Goal: Task Accomplishment & Management: Complete application form

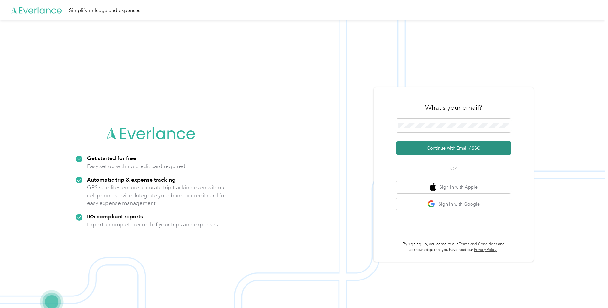
click at [441, 149] on button "Continue with Email / SSO" at bounding box center [453, 147] width 115 height 13
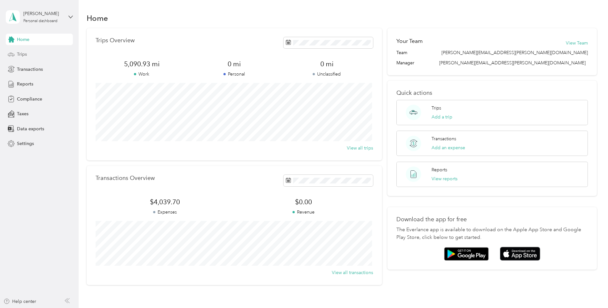
click at [28, 57] on div "Trips" at bounding box center [39, 55] width 67 height 12
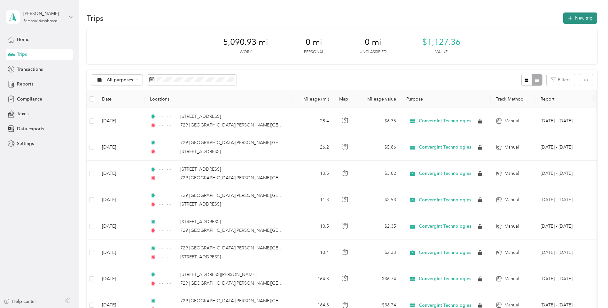
click at [568, 18] on icon "button" at bounding box center [570, 18] width 7 height 7
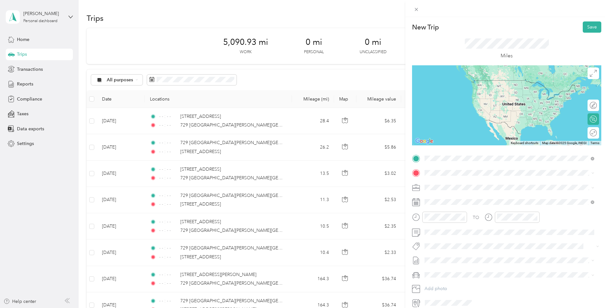
click at [454, 184] on span "[STREET_ADDRESS][PERSON_NAME][US_STATE]" at bounding box center [486, 181] width 99 height 6
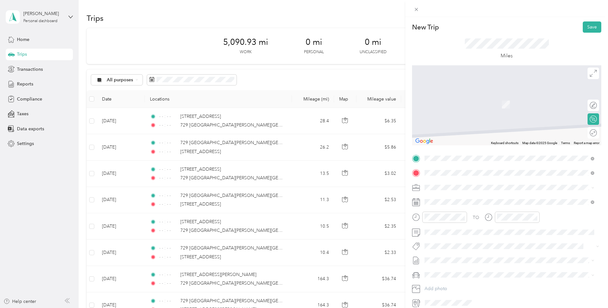
click at [463, 199] on span "[STREET_ADDRESS][PERSON_NAME][US_STATE]" at bounding box center [486, 196] width 99 height 6
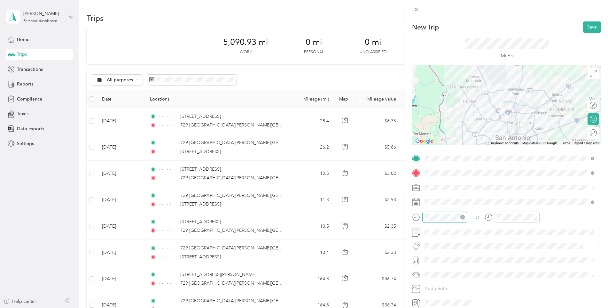
click at [464, 216] on icon "close-circle" at bounding box center [463, 217] width 4 height 4
click at [535, 215] on icon "close-circle" at bounding box center [535, 217] width 4 height 4
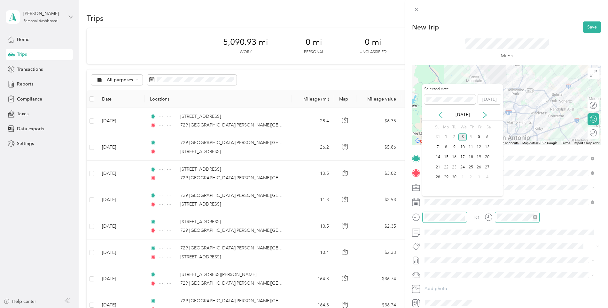
click at [442, 114] on icon at bounding box center [441, 115] width 6 height 6
click at [479, 136] on div "1" at bounding box center [479, 137] width 8 height 8
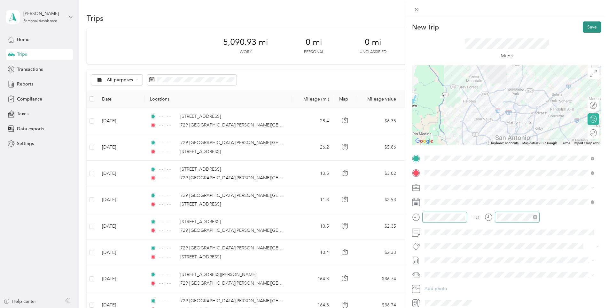
click at [585, 27] on button "Save" at bounding box center [592, 26] width 19 height 11
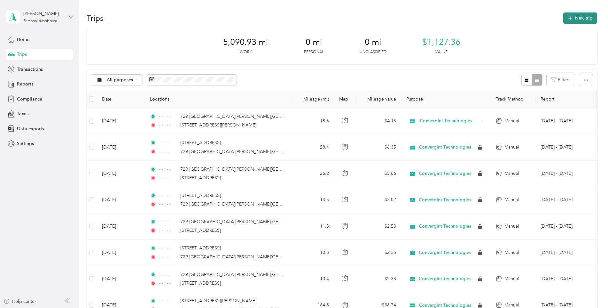
click at [568, 18] on icon "button" at bounding box center [570, 18] width 4 height 4
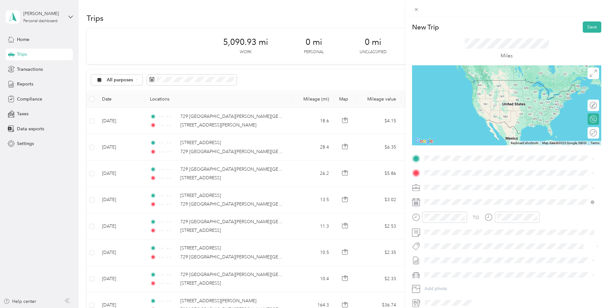
click at [454, 182] on span "[STREET_ADDRESS][PERSON_NAME][US_STATE]" at bounding box center [486, 181] width 99 height 6
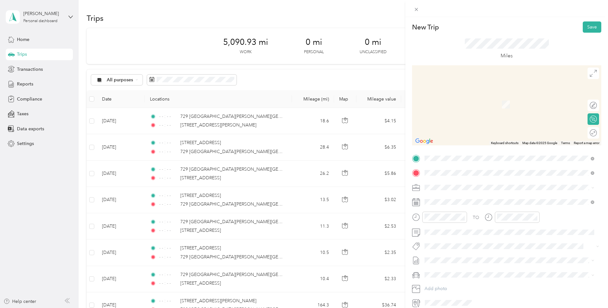
click at [433, 197] on div "[STREET_ADDRESS][PERSON_NAME][US_STATE]" at bounding box center [509, 196] width 165 height 9
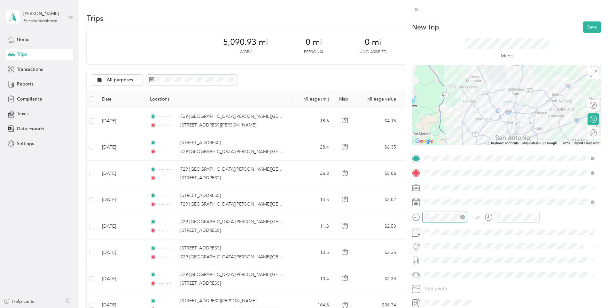
click at [462, 216] on icon "close-circle" at bounding box center [463, 217] width 4 height 4
click at [536, 217] on icon "close-circle" at bounding box center [535, 217] width 4 height 4
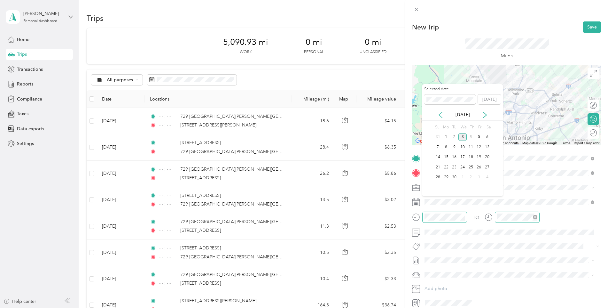
click at [441, 117] on icon at bounding box center [441, 115] width 6 height 6
click at [479, 134] on div "1" at bounding box center [479, 137] width 8 height 8
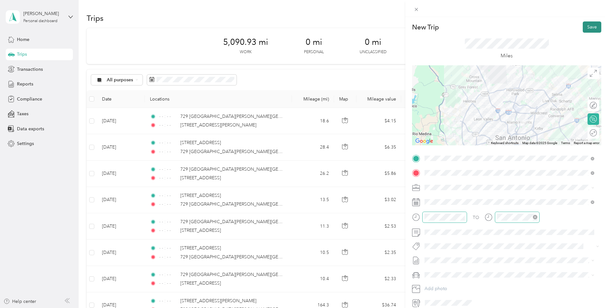
click at [585, 26] on button "Save" at bounding box center [592, 26] width 19 height 11
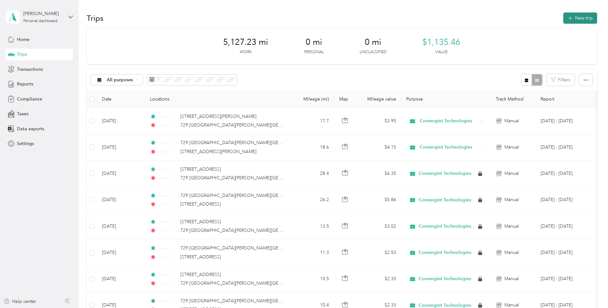
click at [568, 16] on icon "button" at bounding box center [570, 18] width 7 height 7
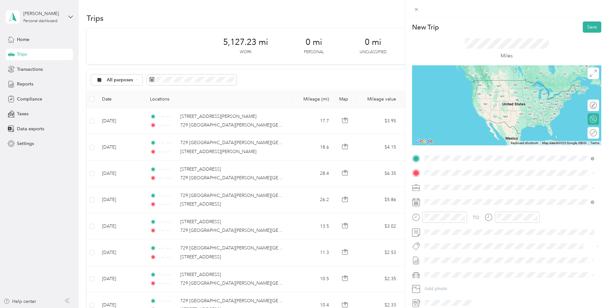
click at [450, 184] on span "[STREET_ADDRESS][PERSON_NAME][US_STATE]" at bounding box center [486, 181] width 99 height 6
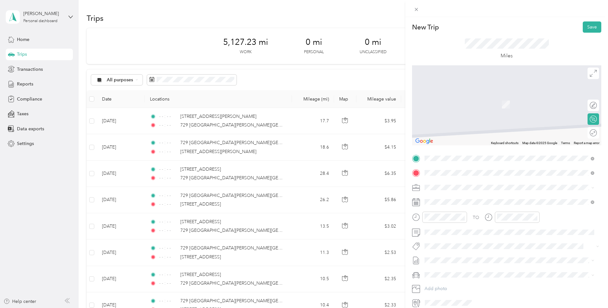
click at [506, 212] on span "[STREET_ADDRESS][PERSON_NAME][US_STATE]" at bounding box center [486, 209] width 99 height 6
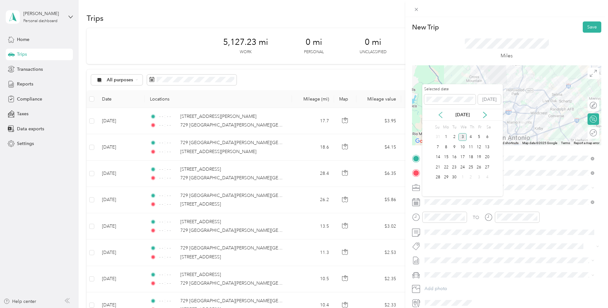
click at [442, 115] on icon at bounding box center [441, 115] width 6 height 6
click at [456, 146] on div "5" at bounding box center [454, 147] width 8 height 8
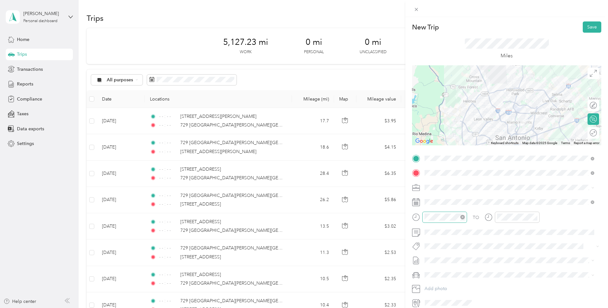
click at [462, 216] on icon "close-circle" at bounding box center [463, 217] width 4 height 4
click at [534, 217] on icon "close-circle" at bounding box center [535, 217] width 4 height 4
click at [584, 28] on button "Save" at bounding box center [592, 26] width 19 height 11
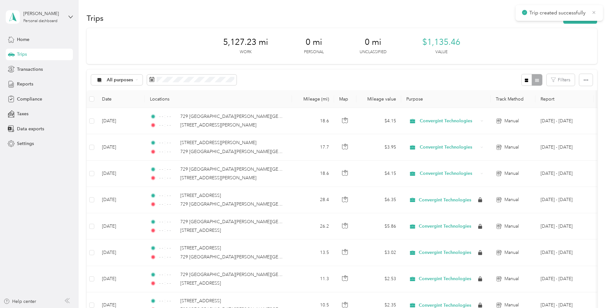
click at [594, 11] on icon at bounding box center [594, 13] width 5 height 6
click at [579, 17] on button "New trip" at bounding box center [581, 17] width 34 height 11
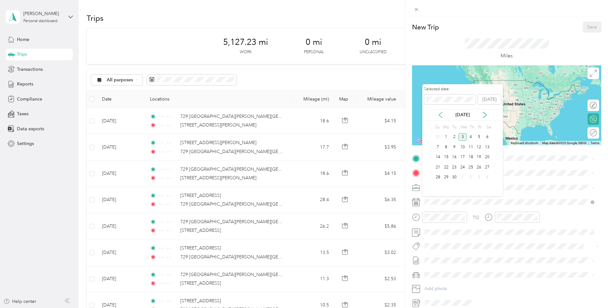
click at [440, 114] on icon at bounding box center [440, 115] width 3 height 6
click at [456, 147] on div "5" at bounding box center [454, 147] width 8 height 8
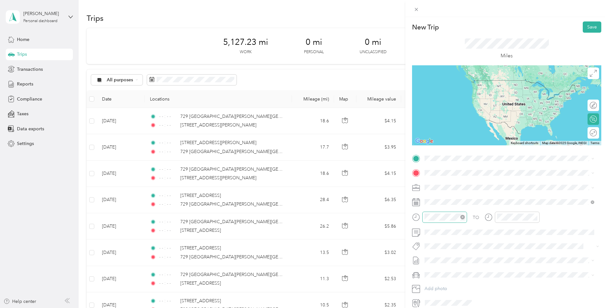
click at [463, 217] on icon "close-circle" at bounding box center [463, 217] width 4 height 4
click at [534, 217] on icon "close-circle" at bounding box center [535, 217] width 4 height 4
click at [473, 197] on span "[STREET_ADDRESS][PERSON_NAME][US_STATE]" at bounding box center [486, 195] width 99 height 6
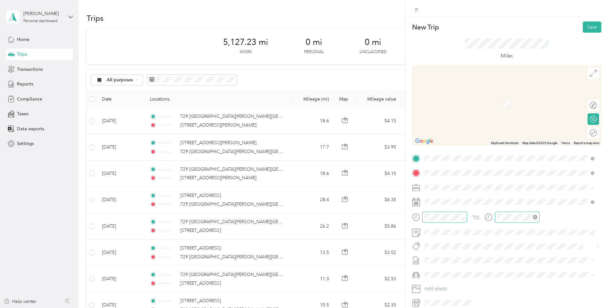
click at [469, 198] on span "[STREET_ADDRESS][PERSON_NAME][US_STATE]" at bounding box center [486, 196] width 99 height 6
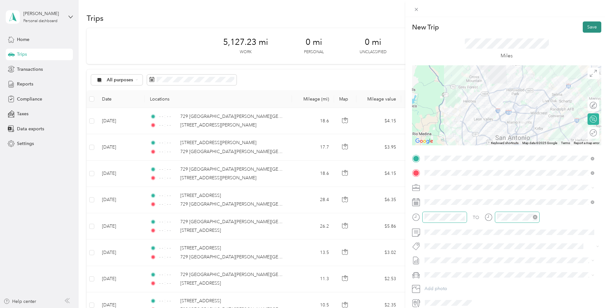
click at [585, 27] on button "Save" at bounding box center [592, 26] width 19 height 11
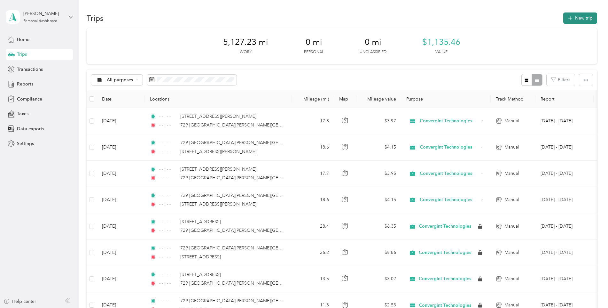
click at [567, 20] on icon "button" at bounding box center [570, 18] width 7 height 7
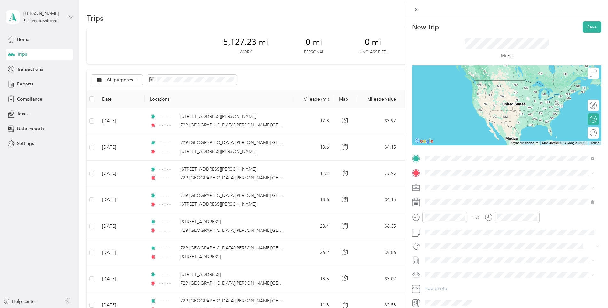
click at [480, 183] on span "[STREET_ADDRESS][PERSON_NAME][US_STATE]" at bounding box center [486, 181] width 99 height 6
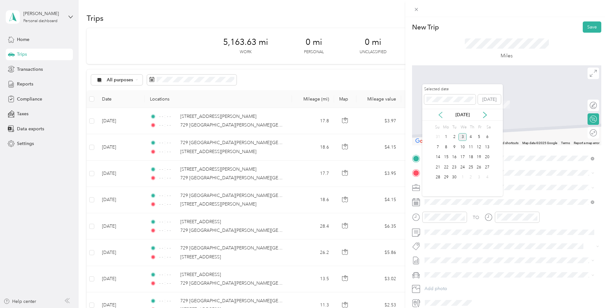
click at [439, 112] on icon at bounding box center [441, 115] width 6 height 6
click at [464, 148] on div "6" at bounding box center [463, 147] width 8 height 8
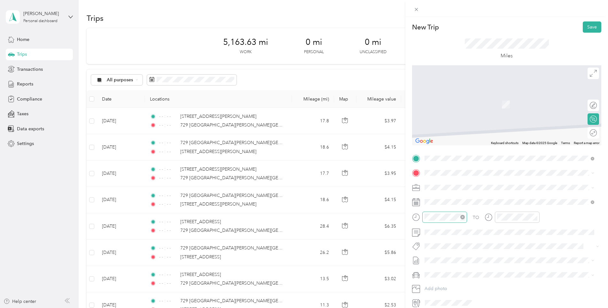
click at [464, 218] on icon "close-circle" at bounding box center [463, 217] width 4 height 4
click at [533, 216] on icon "close-circle" at bounding box center [535, 217] width 4 height 4
click at [583, 28] on button "Save" at bounding box center [592, 26] width 19 height 11
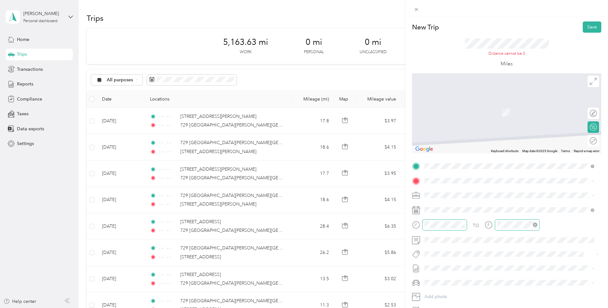
click at [473, 204] on span "[STREET_ADDRESS][PERSON_NAME][US_STATE]" at bounding box center [486, 203] width 99 height 6
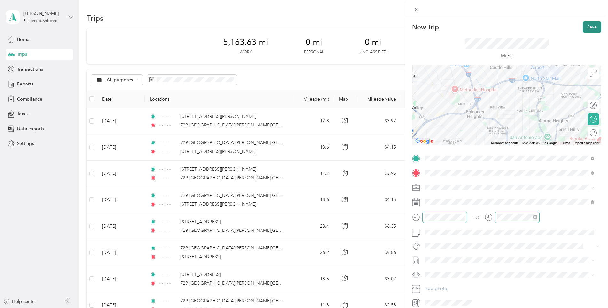
click at [583, 28] on button "Save" at bounding box center [592, 26] width 19 height 11
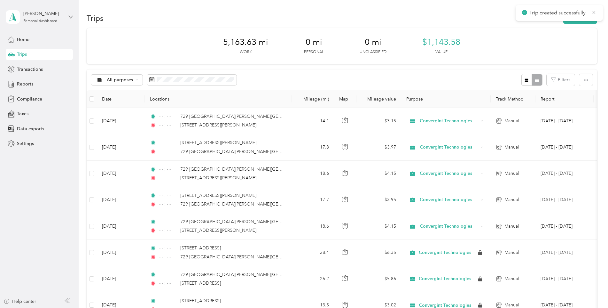
click at [592, 13] on icon at bounding box center [594, 13] width 5 height 6
click at [580, 17] on button "New trip" at bounding box center [581, 17] width 34 height 11
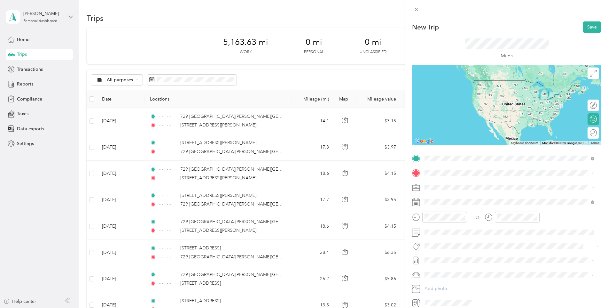
click at [466, 184] on span "[STREET_ADDRESS][PERSON_NAME][US_STATE]" at bounding box center [486, 181] width 99 height 6
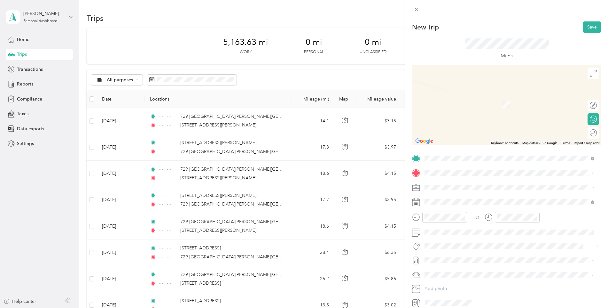
click at [455, 197] on span "[STREET_ADDRESS][PERSON_NAME][US_STATE]" at bounding box center [486, 195] width 99 height 6
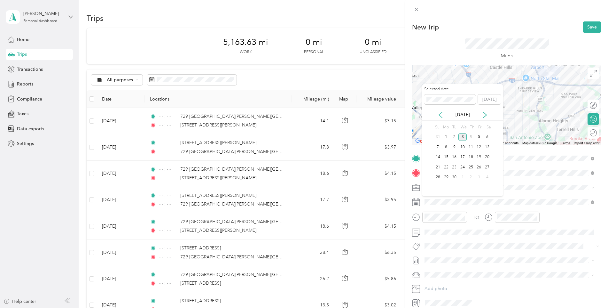
click at [440, 113] on icon at bounding box center [441, 115] width 6 height 6
click at [463, 145] on div "6" at bounding box center [463, 147] width 8 height 8
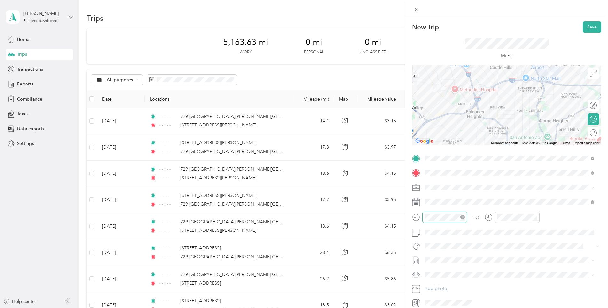
click at [462, 217] on icon "close-circle" at bounding box center [463, 217] width 4 height 4
click at [534, 217] on icon "close-circle" at bounding box center [535, 217] width 4 height 4
click at [586, 27] on button "Save" at bounding box center [592, 26] width 19 height 11
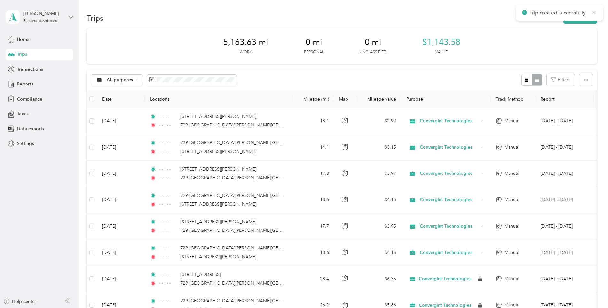
click at [594, 12] on icon at bounding box center [594, 12] width 3 height 3
click at [572, 17] on icon "button" at bounding box center [570, 18] width 7 height 7
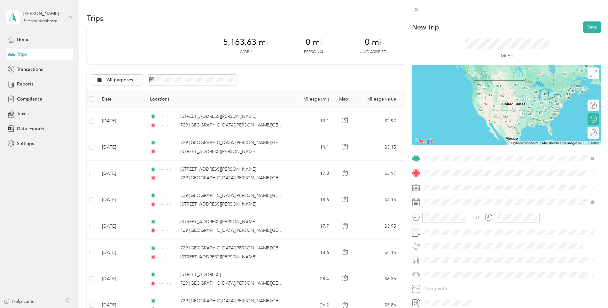
click at [447, 181] on span "[STREET_ADDRESS][PERSON_NAME][US_STATE]" at bounding box center [486, 181] width 99 height 6
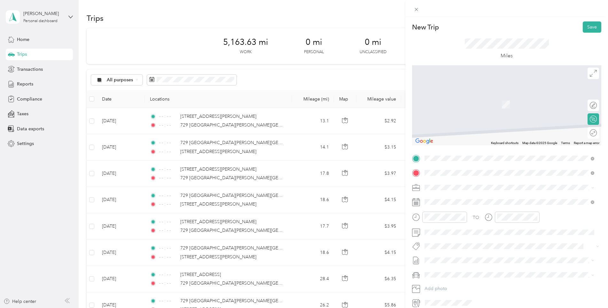
click at [482, 197] on span "[STREET_ADDRESS][PERSON_NAME][US_STATE]" at bounding box center [486, 196] width 99 height 6
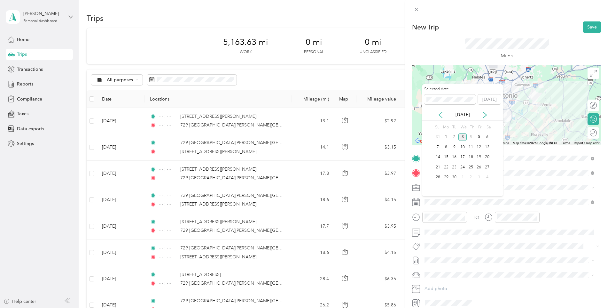
click at [439, 112] on icon at bounding box center [441, 115] width 6 height 6
click at [462, 148] on div "6" at bounding box center [463, 147] width 8 height 8
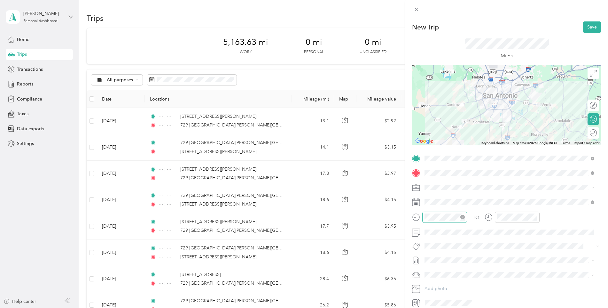
click at [463, 217] on icon "close-circle" at bounding box center [463, 217] width 4 height 4
click at [534, 217] on icon "close-circle" at bounding box center [535, 217] width 4 height 4
click at [588, 29] on button "Save" at bounding box center [592, 26] width 19 height 11
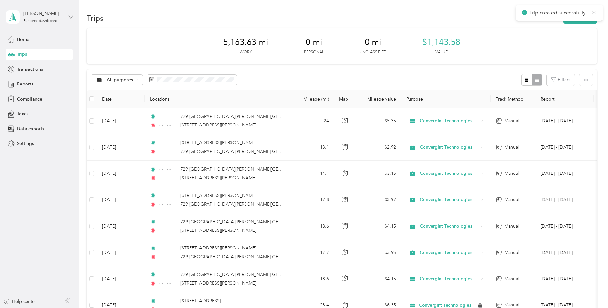
click at [594, 12] on icon at bounding box center [594, 12] width 3 height 3
click at [565, 20] on button "New trip" at bounding box center [581, 17] width 34 height 11
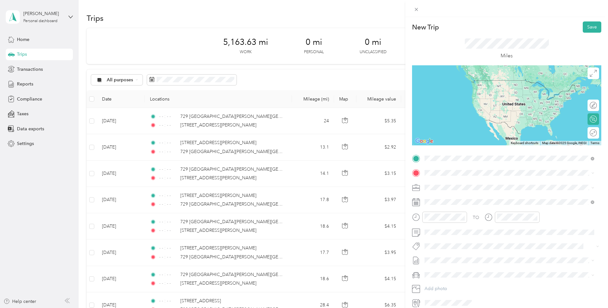
click at [446, 181] on span "[STREET_ADDRESS][PERSON_NAME][US_STATE]" at bounding box center [486, 181] width 99 height 6
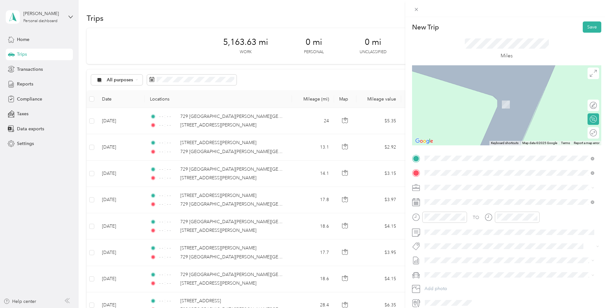
click at [453, 198] on span "[STREET_ADDRESS][PERSON_NAME][US_STATE]" at bounding box center [486, 196] width 99 height 6
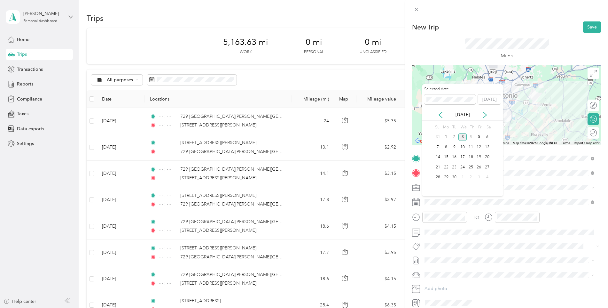
click at [436, 115] on div "[DATE]" at bounding box center [462, 114] width 81 height 7
click at [438, 114] on icon at bounding box center [441, 115] width 6 height 6
click at [461, 147] on div "6" at bounding box center [463, 147] width 8 height 8
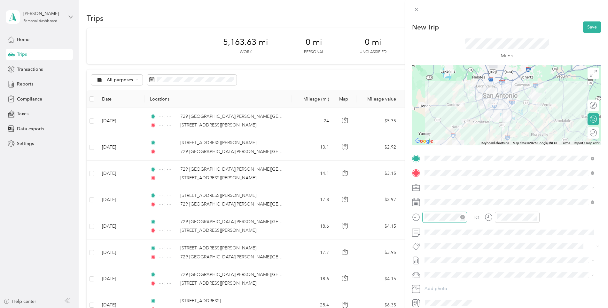
click at [463, 217] on icon "close-circle" at bounding box center [463, 217] width 4 height 4
click at [535, 217] on icon "close-circle" at bounding box center [535, 217] width 4 height 4
click at [588, 29] on button "Save" at bounding box center [592, 26] width 19 height 11
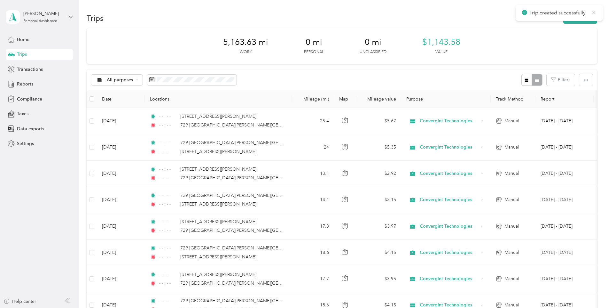
click at [596, 14] on icon at bounding box center [594, 12] width 3 height 3
click at [570, 20] on icon "button" at bounding box center [570, 18] width 7 height 7
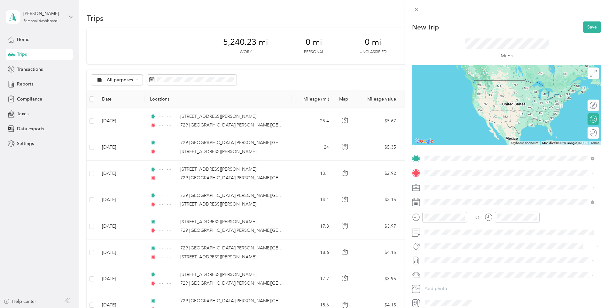
click at [461, 183] on span "[STREET_ADDRESS][PERSON_NAME][US_STATE]" at bounding box center [486, 181] width 99 height 6
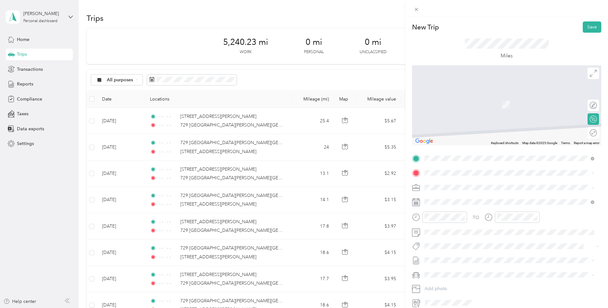
click at [468, 212] on span "[STREET_ADDRESS][US_STATE]" at bounding box center [469, 209] width 64 height 6
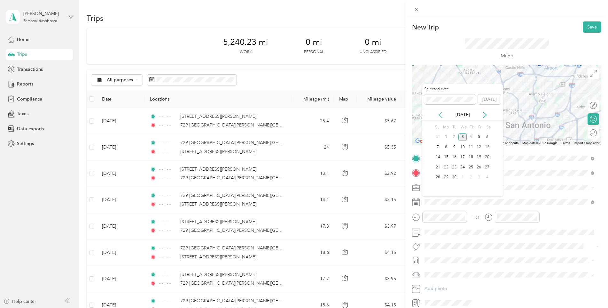
click at [441, 116] on icon at bounding box center [441, 115] width 6 height 6
click at [448, 160] on div "11" at bounding box center [446, 157] width 8 height 8
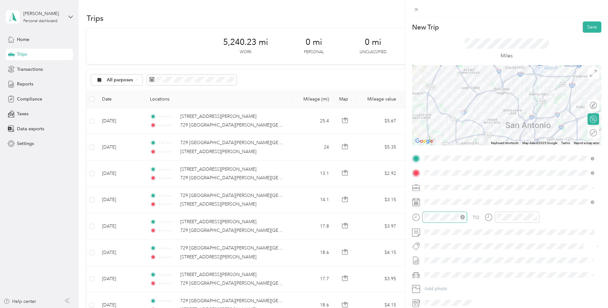
click at [463, 218] on icon "close-circle" at bounding box center [463, 217] width 4 height 4
click at [535, 216] on icon "close-circle" at bounding box center [535, 217] width 4 height 4
click at [583, 27] on button "Save" at bounding box center [592, 26] width 19 height 11
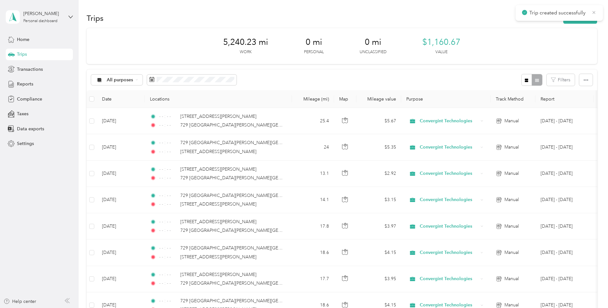
click at [595, 14] on icon at bounding box center [594, 13] width 5 height 6
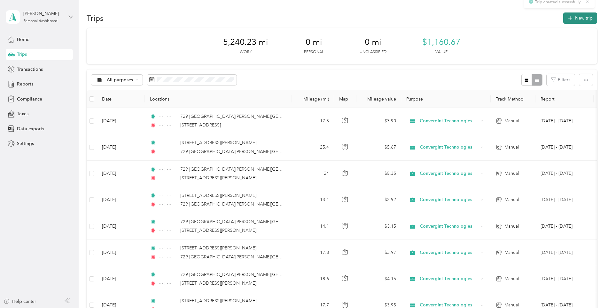
click at [578, 17] on button "New trip" at bounding box center [581, 17] width 34 height 11
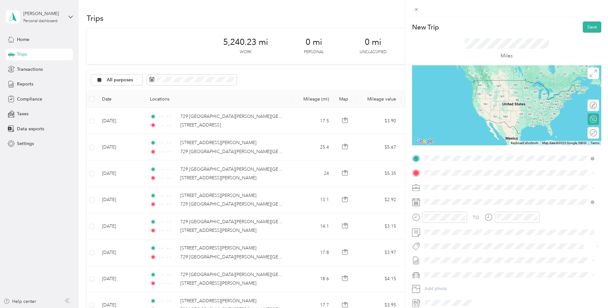
click at [461, 183] on span "[STREET_ADDRESS][US_STATE]" at bounding box center [469, 181] width 64 height 6
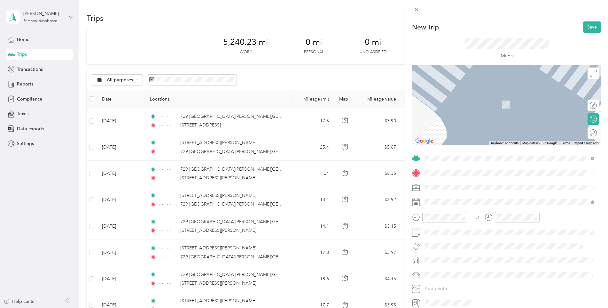
click at [458, 195] on span "[STREET_ADDRESS][PERSON_NAME][US_STATE]" at bounding box center [486, 196] width 99 height 6
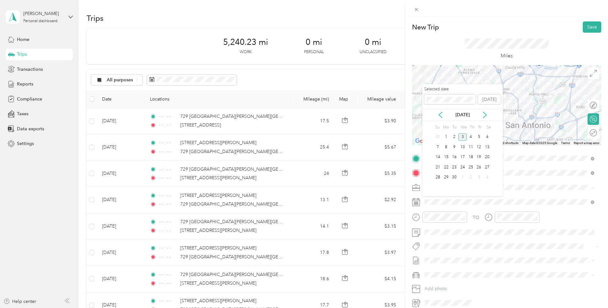
click at [444, 119] on div "[DATE]" at bounding box center [462, 115] width 81 height 12
click at [440, 116] on icon at bounding box center [440, 115] width 3 height 6
click at [444, 156] on div "11" at bounding box center [446, 157] width 8 height 8
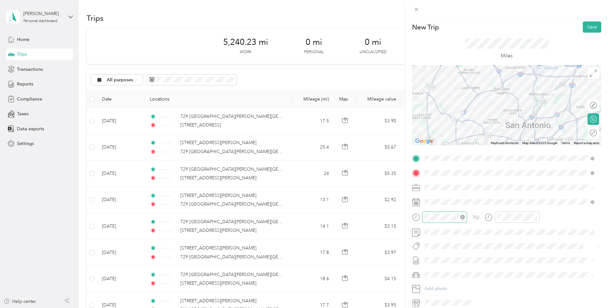
click at [462, 217] on icon "close-circle" at bounding box center [463, 217] width 4 height 4
click at [535, 217] on icon "close-circle" at bounding box center [535, 217] width 4 height 4
click at [584, 30] on button "Save" at bounding box center [592, 26] width 19 height 11
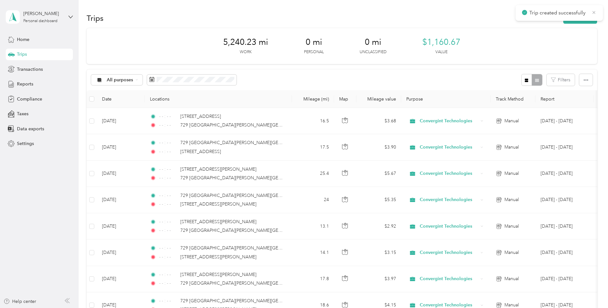
click at [593, 12] on icon at bounding box center [594, 12] width 3 height 3
click at [574, 17] on button "New trip" at bounding box center [581, 17] width 34 height 11
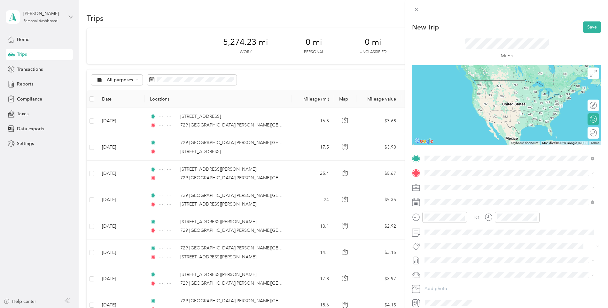
click at [453, 179] on span "[STREET_ADDRESS][PERSON_NAME][US_STATE]" at bounding box center [486, 181] width 99 height 6
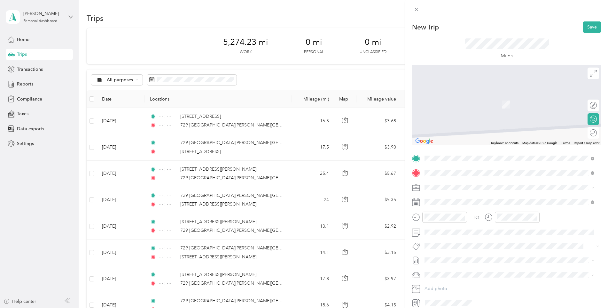
click at [475, 197] on span "[STREET_ADDRESS][PERSON_NAME][US_STATE]" at bounding box center [486, 196] width 99 height 6
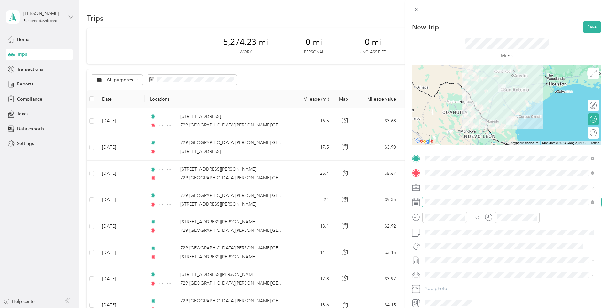
click at [468, 205] on span at bounding box center [511, 202] width 179 height 10
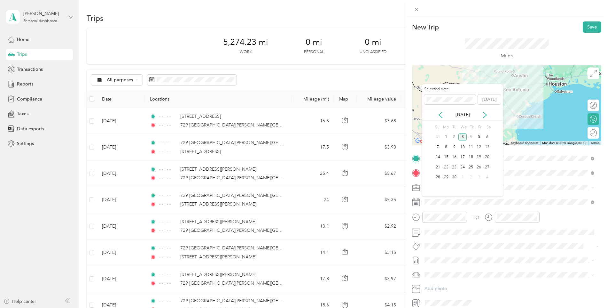
click at [443, 118] on div "[DATE]" at bounding box center [462, 115] width 81 height 12
click at [442, 117] on icon at bounding box center [441, 115] width 6 height 6
click at [455, 156] on div "12" at bounding box center [454, 157] width 8 height 8
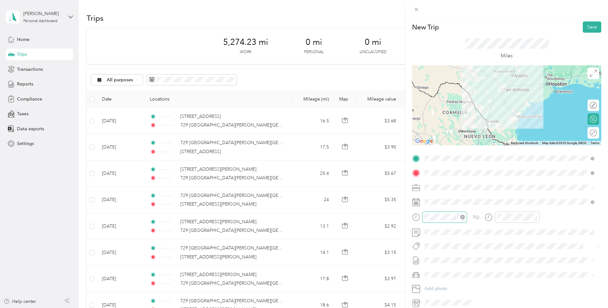
click at [462, 217] on icon "close-circle" at bounding box center [463, 217] width 4 height 4
click at [535, 217] on icon "close-circle" at bounding box center [535, 217] width 4 height 4
click at [589, 28] on button "Save" at bounding box center [592, 26] width 19 height 11
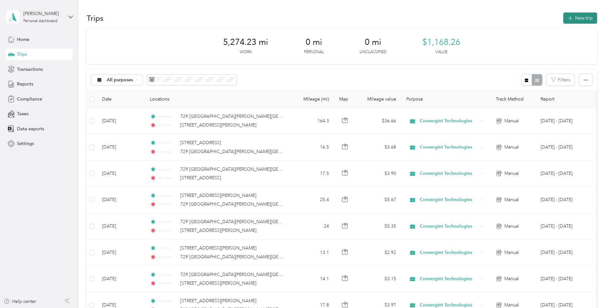
click at [572, 16] on button "New trip" at bounding box center [581, 17] width 34 height 11
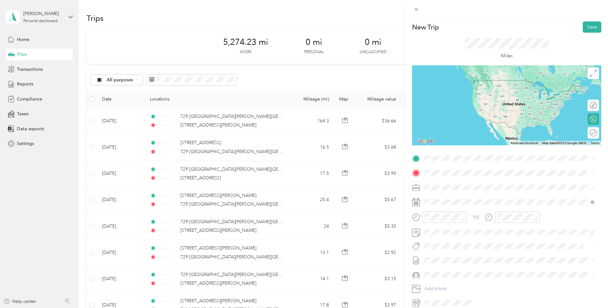
click at [478, 183] on span "[STREET_ADDRESS][PERSON_NAME][US_STATE]" at bounding box center [486, 180] width 99 height 6
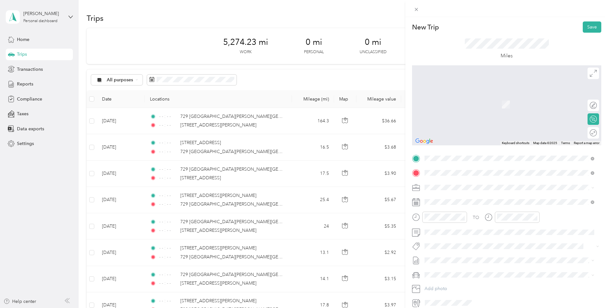
click at [460, 198] on span "[STREET_ADDRESS][PERSON_NAME][US_STATE]" at bounding box center [486, 196] width 99 height 6
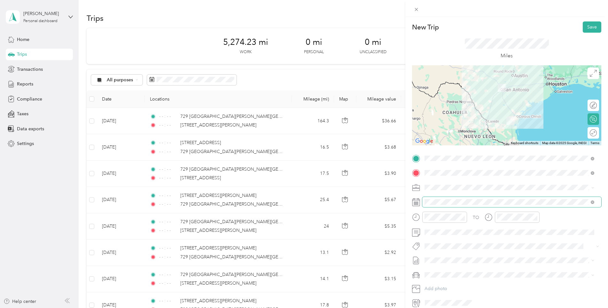
click at [453, 198] on span at bounding box center [511, 202] width 179 height 10
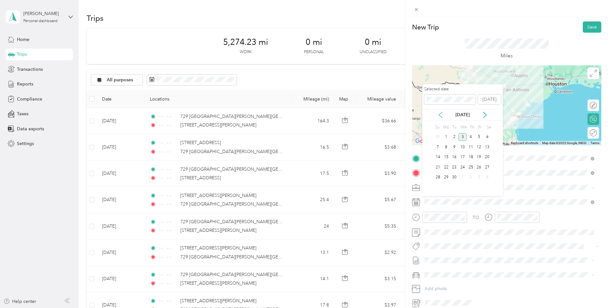
click at [438, 113] on icon at bounding box center [441, 115] width 6 height 6
click at [454, 157] on div "12" at bounding box center [454, 157] width 8 height 8
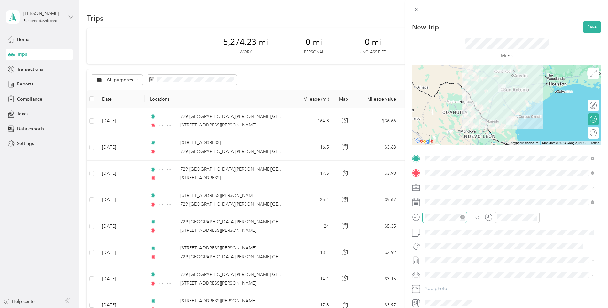
click at [464, 217] on icon "close-circle" at bounding box center [463, 217] width 4 height 4
click at [535, 218] on icon "close-circle" at bounding box center [535, 217] width 4 height 4
click at [586, 28] on button "Save" at bounding box center [592, 26] width 19 height 11
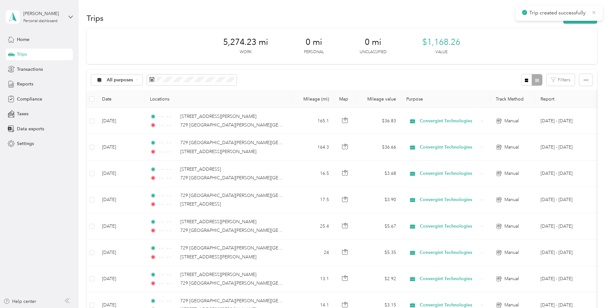
click at [592, 12] on icon at bounding box center [594, 13] width 5 height 6
click at [41, 81] on div "Reports" at bounding box center [39, 84] width 67 height 12
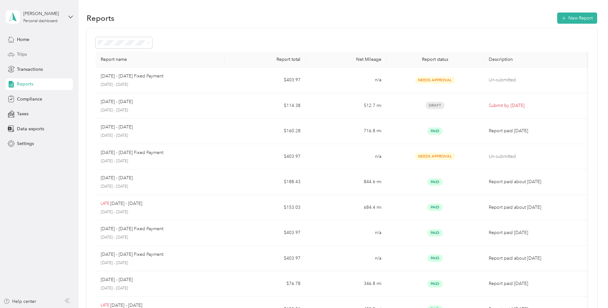
click at [30, 52] on div "Trips" at bounding box center [39, 55] width 67 height 12
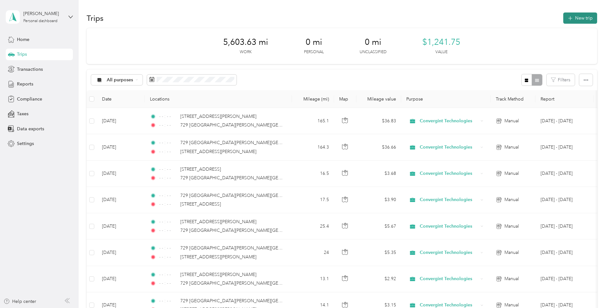
click at [569, 19] on icon "button" at bounding box center [570, 18] width 7 height 7
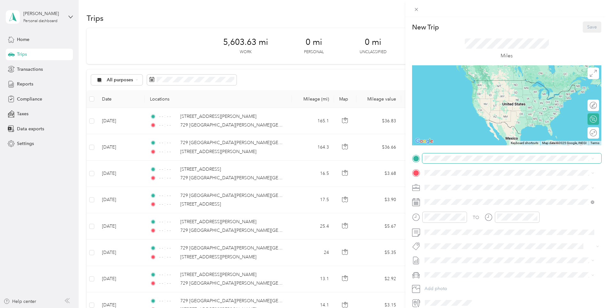
click at [452, 154] on span at bounding box center [511, 158] width 179 height 10
click at [454, 184] on span "[STREET_ADDRESS][PERSON_NAME][US_STATE]" at bounding box center [486, 181] width 99 height 6
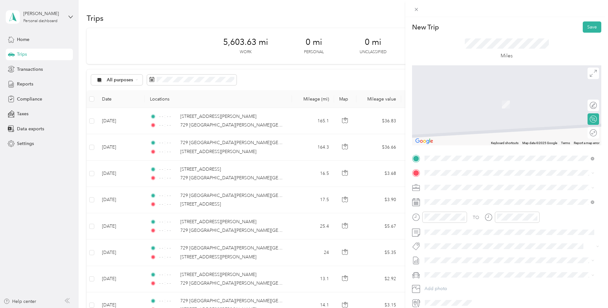
click at [458, 194] on span "[STREET_ADDRESS][PERSON_NAME][US_STATE]" at bounding box center [486, 195] width 99 height 6
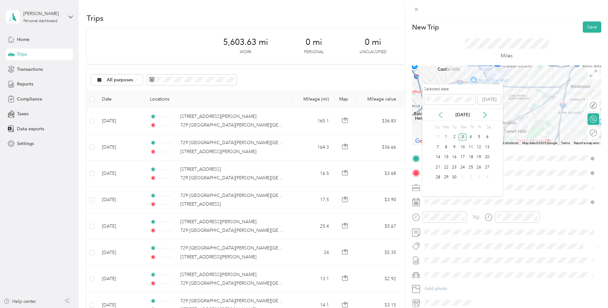
click at [441, 117] on icon at bounding box center [441, 115] width 6 height 6
click at [470, 157] on div "14" at bounding box center [471, 157] width 8 height 8
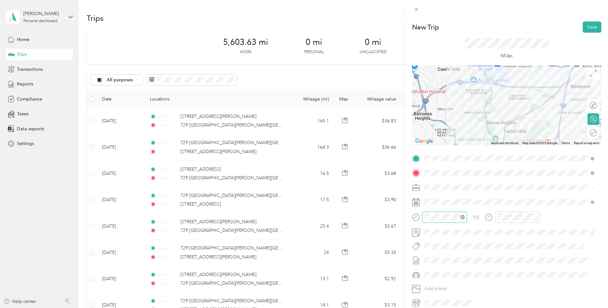
click at [464, 217] on icon "close-circle" at bounding box center [463, 217] width 4 height 4
click at [535, 216] on icon "close-circle" at bounding box center [535, 217] width 4 height 4
click at [584, 28] on button "Save" at bounding box center [592, 26] width 19 height 11
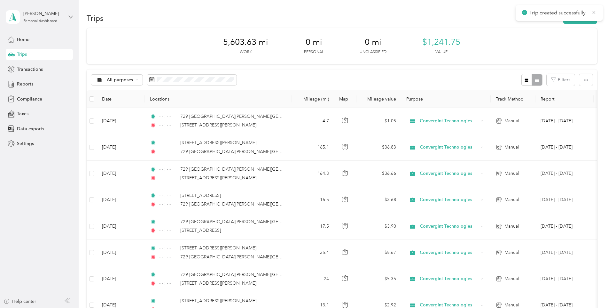
click at [595, 12] on icon at bounding box center [594, 13] width 5 height 6
click at [575, 19] on button "New trip" at bounding box center [581, 17] width 34 height 11
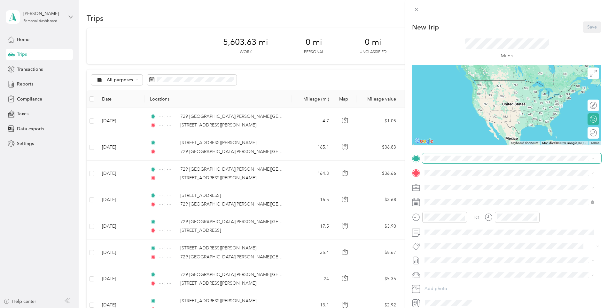
click at [459, 162] on span at bounding box center [511, 158] width 179 height 10
click at [456, 184] on span "[STREET_ADDRESS][PERSON_NAME][US_STATE]" at bounding box center [486, 181] width 99 height 6
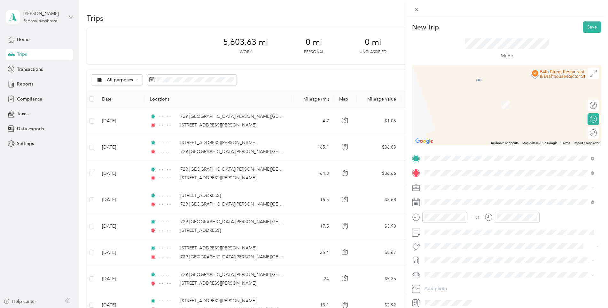
click at [465, 199] on span "[STREET_ADDRESS][PERSON_NAME][US_STATE]" at bounding box center [486, 196] width 99 height 6
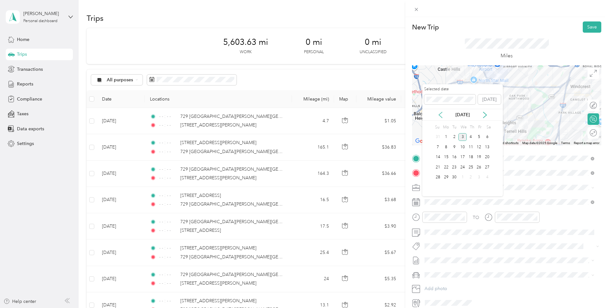
click at [442, 113] on icon at bounding box center [441, 115] width 6 height 6
click at [470, 157] on div "14" at bounding box center [471, 157] width 8 height 8
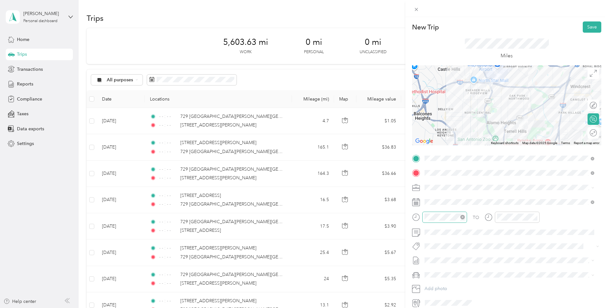
click at [463, 217] on icon "close-circle" at bounding box center [463, 217] width 4 height 4
click at [535, 217] on icon "close-circle" at bounding box center [535, 217] width 4 height 4
click at [586, 26] on button "Save" at bounding box center [592, 26] width 19 height 11
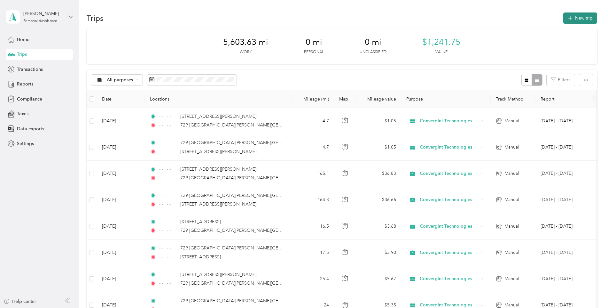
click at [571, 20] on icon "button" at bounding box center [570, 18] width 7 height 7
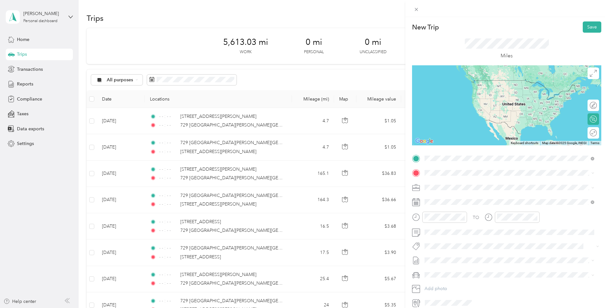
click at [466, 184] on span "[STREET_ADDRESS][PERSON_NAME][US_STATE]" at bounding box center [486, 181] width 99 height 6
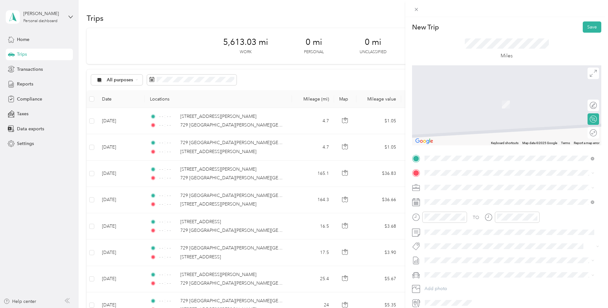
click at [458, 197] on span "[STREET_ADDRESS][PERSON_NAME][US_STATE]" at bounding box center [486, 195] width 99 height 6
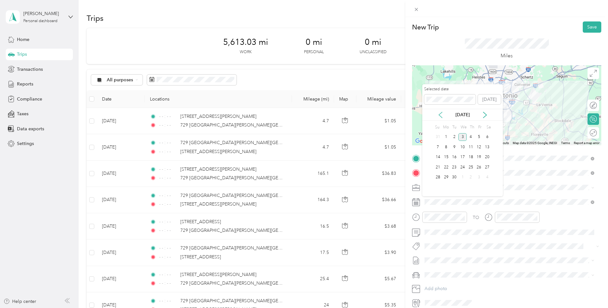
click at [439, 115] on icon at bounding box center [441, 115] width 6 height 6
click at [455, 166] on div "19" at bounding box center [454, 167] width 8 height 8
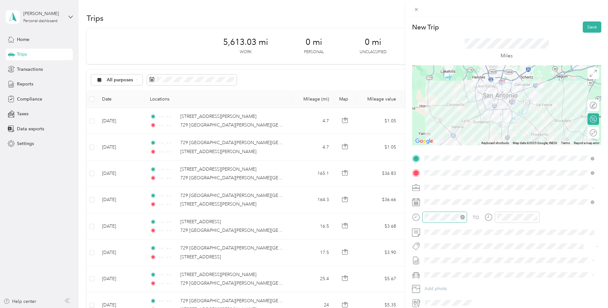
click at [463, 217] on icon "close-circle" at bounding box center [463, 217] width 4 height 4
click at [535, 216] on icon "close-circle" at bounding box center [535, 217] width 4 height 4
click at [588, 28] on button "Save" at bounding box center [592, 26] width 19 height 11
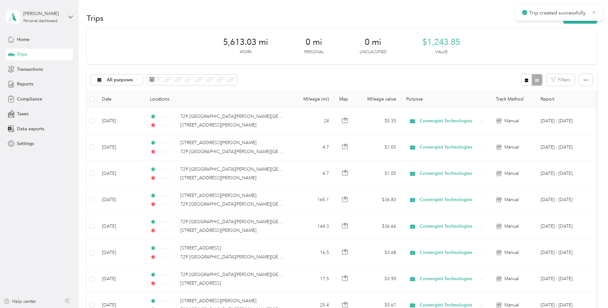
click at [595, 12] on icon at bounding box center [594, 12] width 3 height 3
click at [575, 18] on button "New trip" at bounding box center [581, 17] width 34 height 11
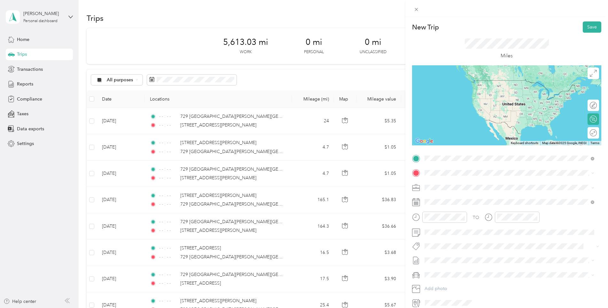
click at [458, 184] on span "[STREET_ADDRESS][PERSON_NAME][US_STATE]" at bounding box center [486, 181] width 99 height 6
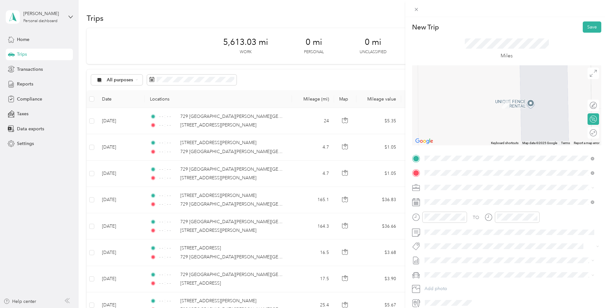
click at [458, 194] on span "[STREET_ADDRESS][PERSON_NAME][US_STATE]" at bounding box center [486, 196] width 99 height 6
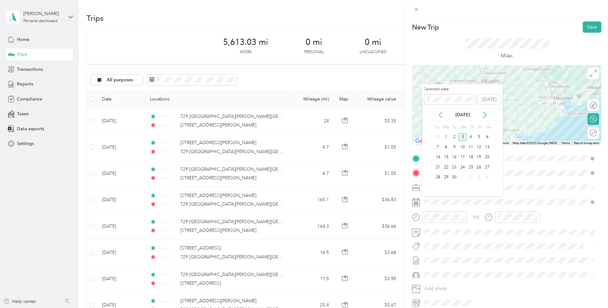
click at [438, 114] on icon at bounding box center [441, 115] width 6 height 6
click at [454, 166] on div "19" at bounding box center [454, 167] width 8 height 8
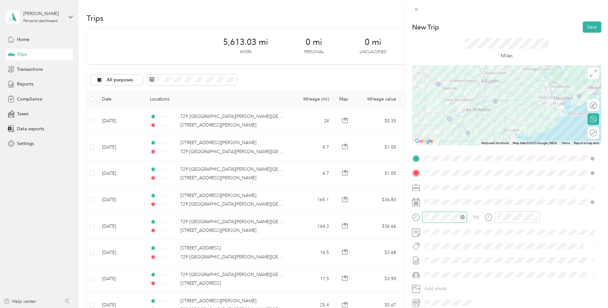
click at [462, 216] on icon "close-circle" at bounding box center [463, 217] width 4 height 4
click at [534, 216] on icon "close-circle" at bounding box center [535, 217] width 4 height 4
click at [584, 28] on button "Save" at bounding box center [592, 26] width 19 height 11
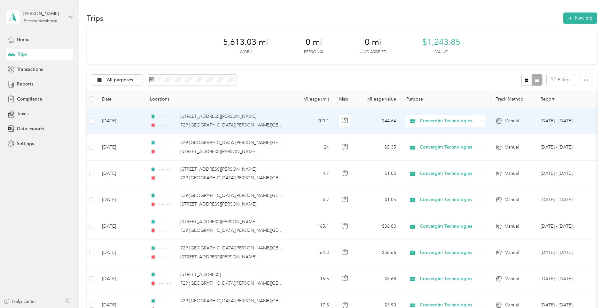
click at [292, 123] on td "200.1" at bounding box center [313, 121] width 42 height 26
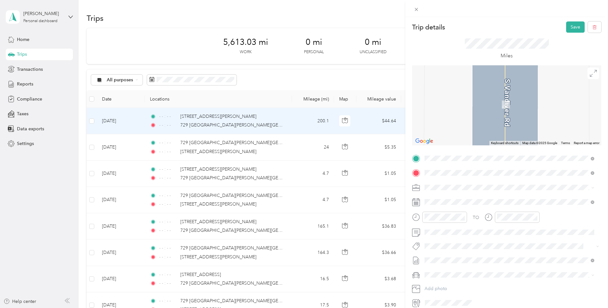
click at [466, 184] on span "[STREET_ADDRESS][PERSON_NAME][US_STATE]" at bounding box center [486, 181] width 99 height 6
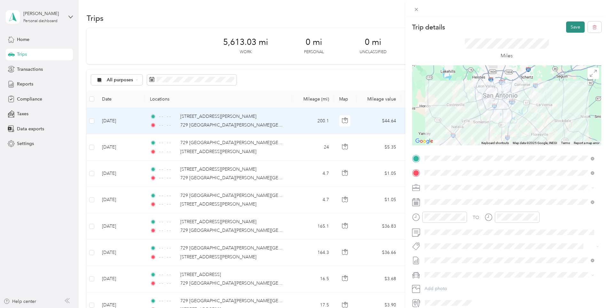
click at [571, 29] on button "Save" at bounding box center [575, 26] width 19 height 11
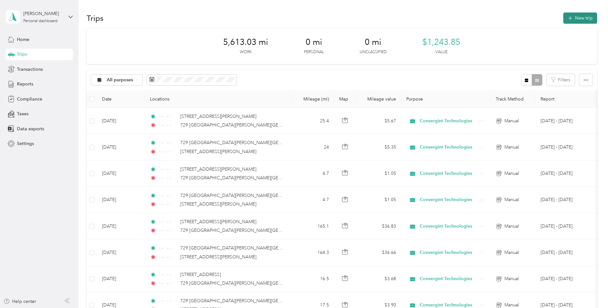
click at [567, 18] on icon "button" at bounding box center [570, 18] width 7 height 7
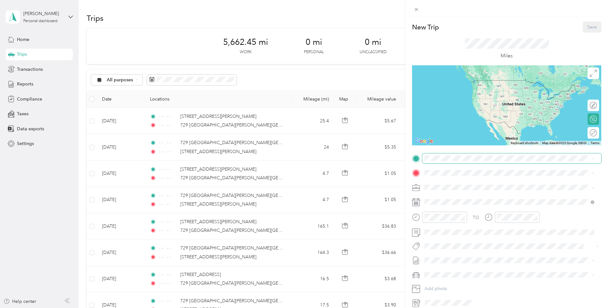
click at [441, 154] on span at bounding box center [511, 158] width 179 height 10
click at [457, 184] on span "[STREET_ADDRESS][PERSON_NAME][US_STATE]" at bounding box center [486, 181] width 99 height 6
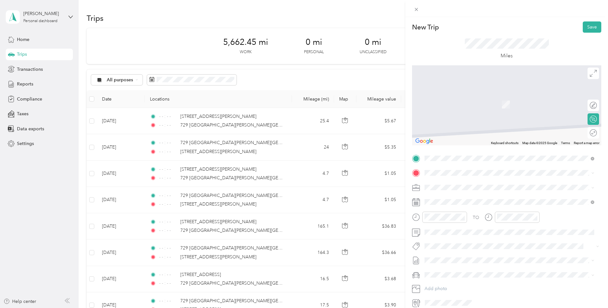
click at [457, 197] on span "[STREET_ADDRESS][PERSON_NAME][US_STATE]" at bounding box center [486, 196] width 99 height 6
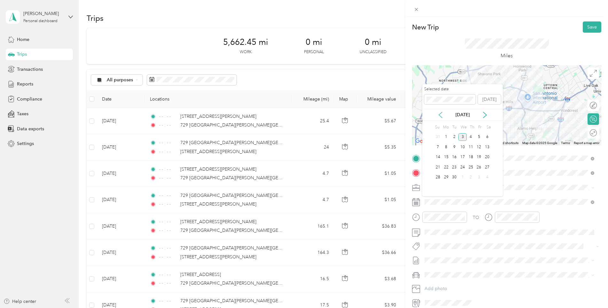
click at [440, 115] on icon at bounding box center [441, 115] width 6 height 6
click at [454, 176] on div "26" at bounding box center [454, 177] width 8 height 8
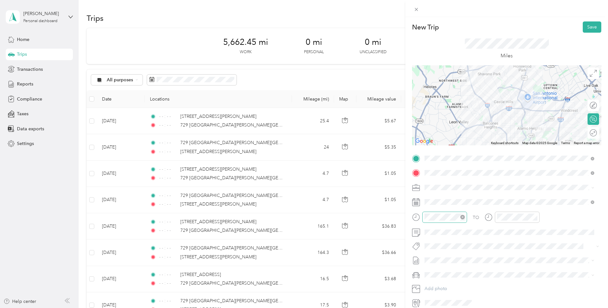
click at [464, 215] on icon "close-circle" at bounding box center [463, 217] width 4 height 4
click at [536, 217] on icon "close-circle" at bounding box center [535, 217] width 4 height 4
click at [587, 28] on button "Save" at bounding box center [592, 26] width 19 height 11
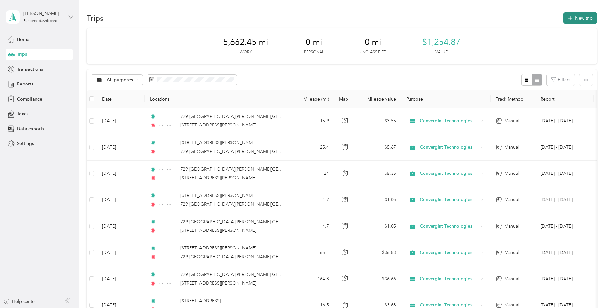
click at [577, 13] on button "New trip" at bounding box center [581, 17] width 34 height 11
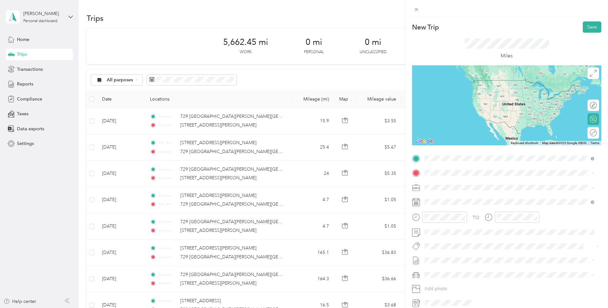
click at [461, 186] on div "[STREET_ADDRESS][PERSON_NAME][US_STATE]" at bounding box center [509, 181] width 165 height 9
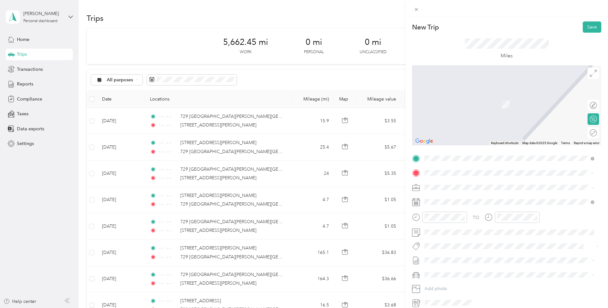
click at [457, 198] on span "[STREET_ADDRESS][PERSON_NAME][US_STATE]" at bounding box center [486, 196] width 99 height 6
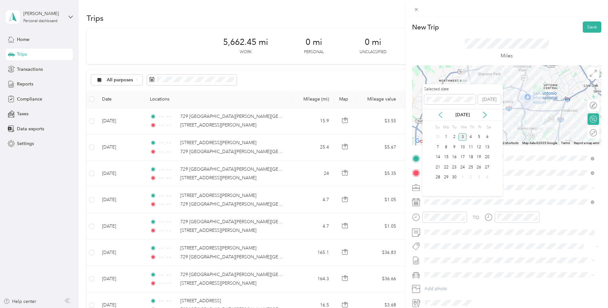
click at [438, 116] on icon at bounding box center [441, 115] width 6 height 6
click at [455, 176] on div "26" at bounding box center [454, 177] width 8 height 8
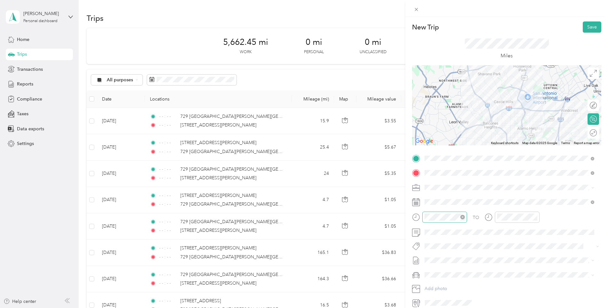
click at [464, 217] on icon "close-circle" at bounding box center [463, 217] width 4 height 4
click at [535, 216] on icon "close-circle" at bounding box center [535, 217] width 4 height 4
click at [587, 24] on button "Save" at bounding box center [592, 26] width 19 height 11
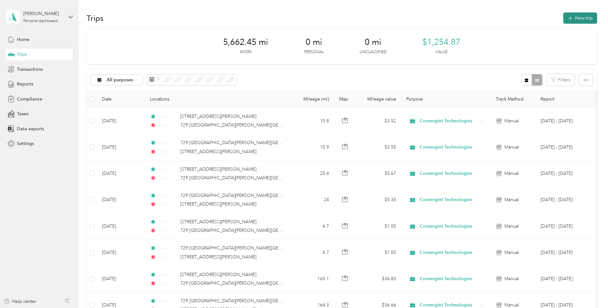
click at [567, 18] on icon "button" at bounding box center [570, 18] width 7 height 7
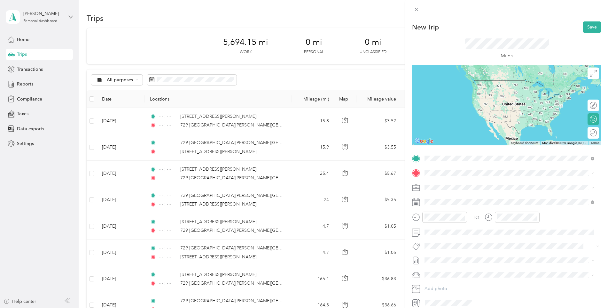
click at [462, 181] on span "[STREET_ADDRESS][PERSON_NAME][US_STATE]" at bounding box center [486, 181] width 99 height 6
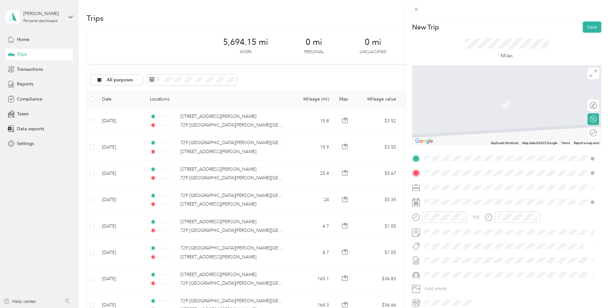
click at [464, 196] on span "[STREET_ADDRESS][PERSON_NAME][US_STATE]" at bounding box center [486, 196] width 99 height 6
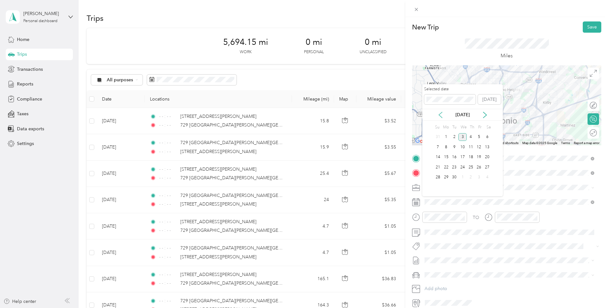
click at [438, 112] on icon at bounding box center [441, 115] width 6 height 6
click at [461, 175] on div "27" at bounding box center [463, 177] width 8 height 8
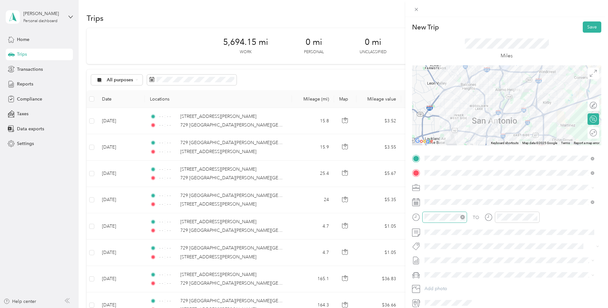
click at [462, 218] on icon "close-circle" at bounding box center [463, 217] width 4 height 4
click at [535, 217] on icon "close-circle" at bounding box center [535, 217] width 4 height 4
click at [586, 26] on button "Save" at bounding box center [592, 26] width 19 height 11
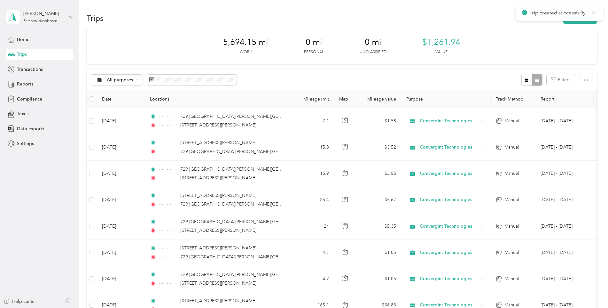
click at [593, 13] on icon at bounding box center [594, 12] width 3 height 3
click at [574, 15] on button "New trip" at bounding box center [581, 17] width 34 height 11
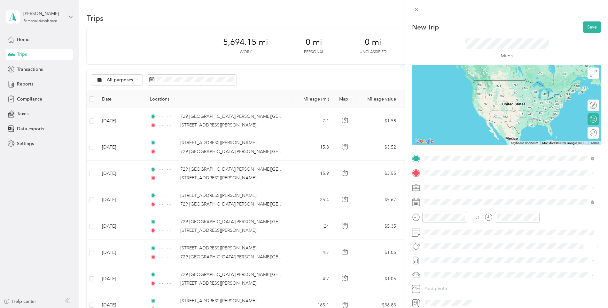
click at [467, 180] on span "[STREET_ADDRESS][PERSON_NAME][US_STATE]" at bounding box center [486, 181] width 99 height 6
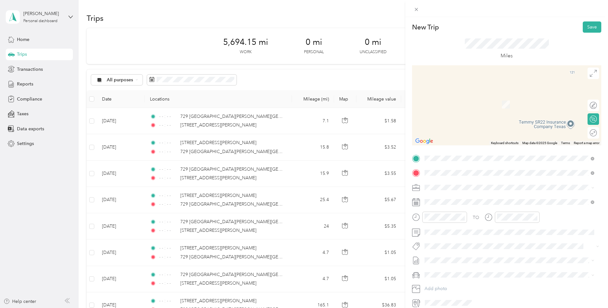
click at [464, 193] on span "[STREET_ADDRESS][PERSON_NAME][US_STATE]" at bounding box center [486, 196] width 99 height 6
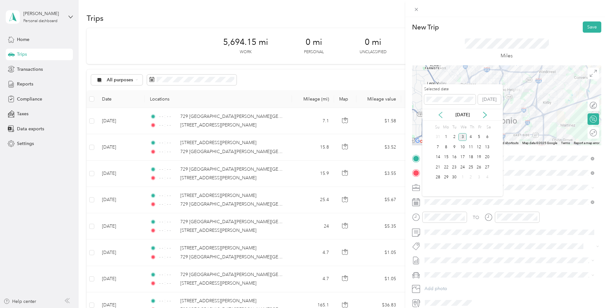
click at [441, 116] on icon at bounding box center [441, 115] width 6 height 6
click at [462, 177] on div "27" at bounding box center [463, 177] width 8 height 8
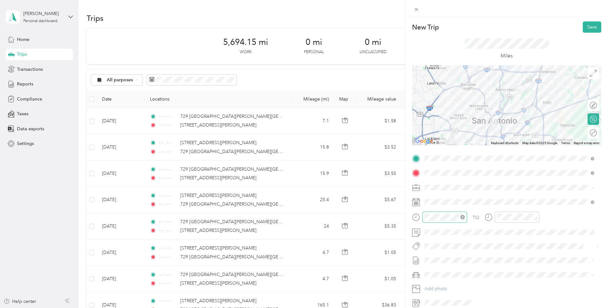
click at [464, 216] on icon "close-circle" at bounding box center [463, 217] width 4 height 4
click at [535, 217] on icon "close-circle" at bounding box center [535, 217] width 4 height 4
click at [587, 26] on button "Save" at bounding box center [592, 26] width 19 height 11
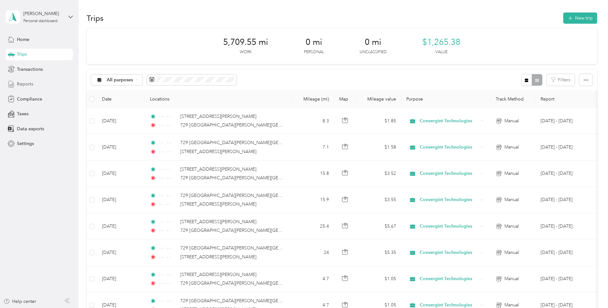
click at [60, 84] on div "Reports" at bounding box center [39, 84] width 67 height 12
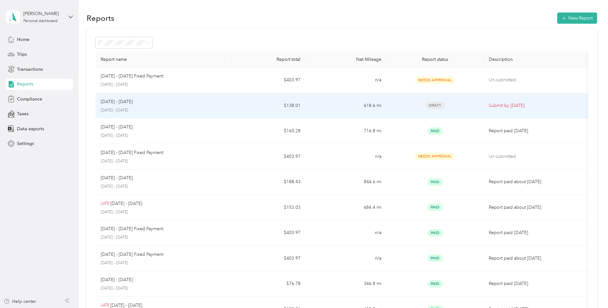
click at [435, 104] on span "Draft" at bounding box center [435, 105] width 19 height 7
click at [414, 106] on div "Draft" at bounding box center [433, 105] width 86 height 7
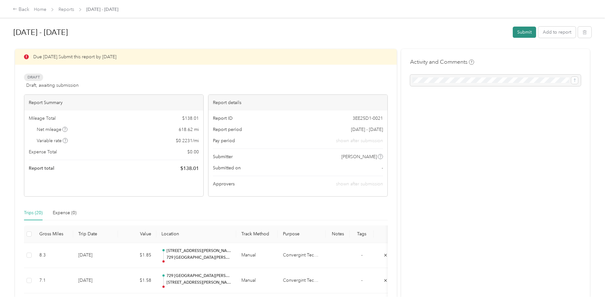
click at [520, 31] on button "Submit" at bounding box center [524, 32] width 23 height 11
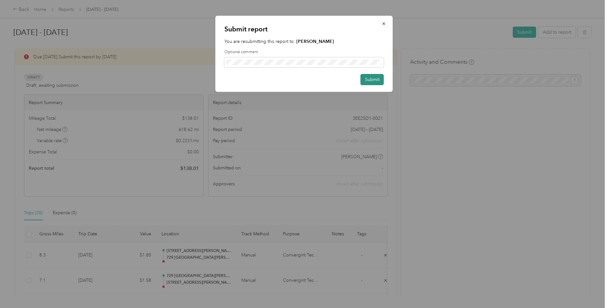
click at [373, 77] on button "Submit" at bounding box center [372, 79] width 23 height 11
